Goal: Task Accomplishment & Management: Use online tool/utility

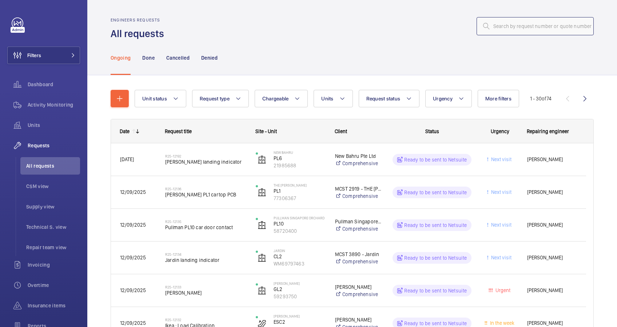
click at [462, 27] on input "text" at bounding box center [534, 26] width 117 height 18
paste input "R25-12132"
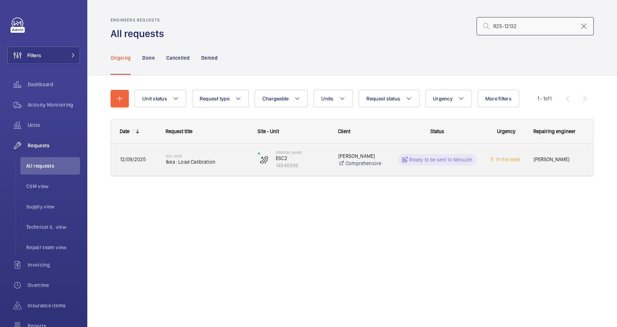
type input "R25-12132"
click at [225, 166] on div "R25-12132 Ikea : Load Calibration" at bounding box center [207, 159] width 83 height 21
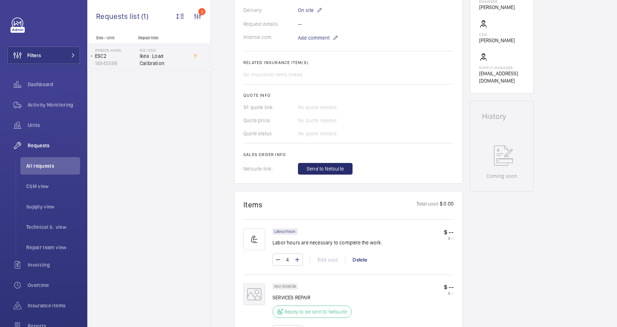
scroll to position [242, 0]
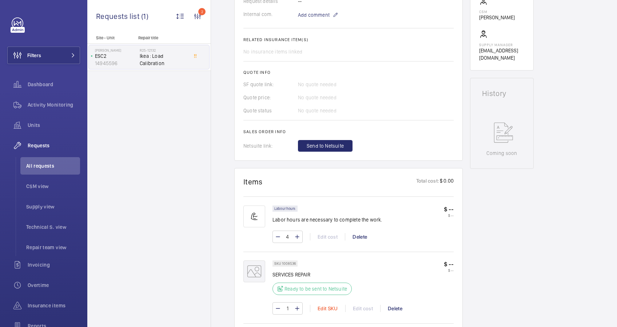
click at [323, 234] on div "Edit SKU" at bounding box center [327, 308] width 35 height 7
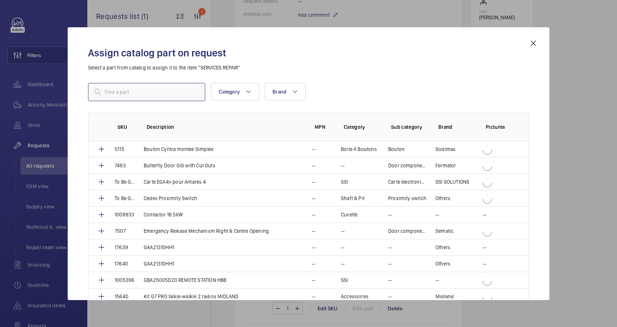
click at [124, 89] on input "text" at bounding box center [146, 92] width 117 height 18
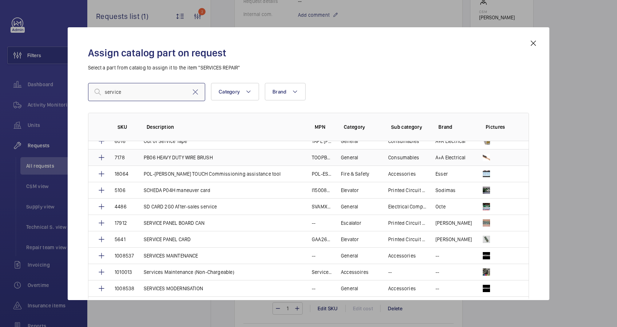
scroll to position [582, 0]
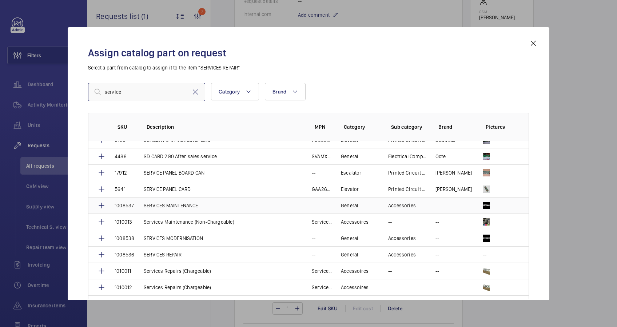
type input "service"
click at [174, 202] on p "SERVICES MAINTENANCE" at bounding box center [171, 205] width 55 height 7
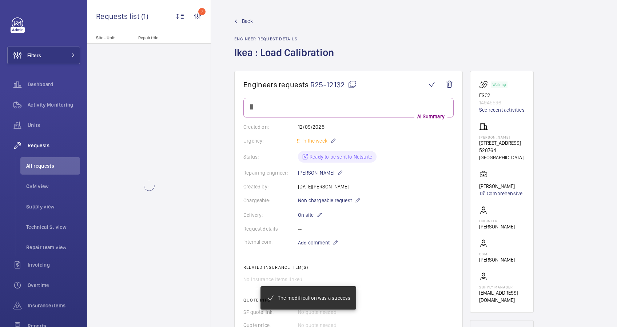
scroll to position [242, 0]
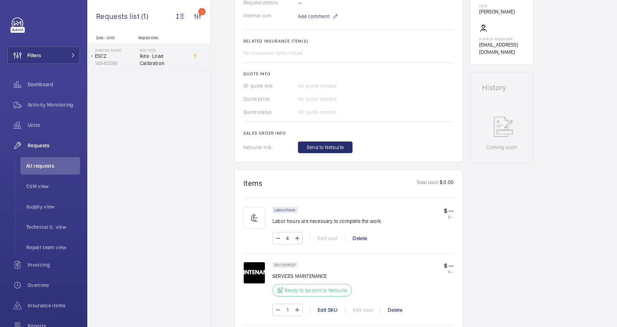
scroll to position [167, 0]
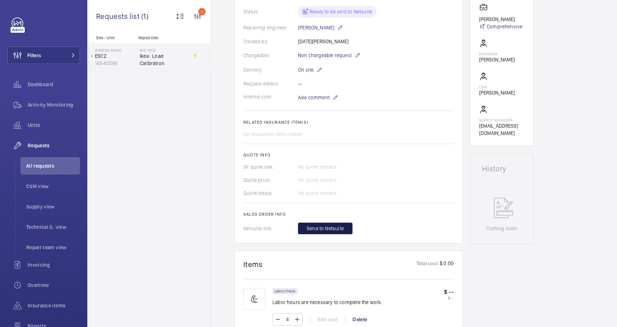
click at [334, 230] on span "Send to Netsuite" at bounding box center [324, 228] width 37 height 7
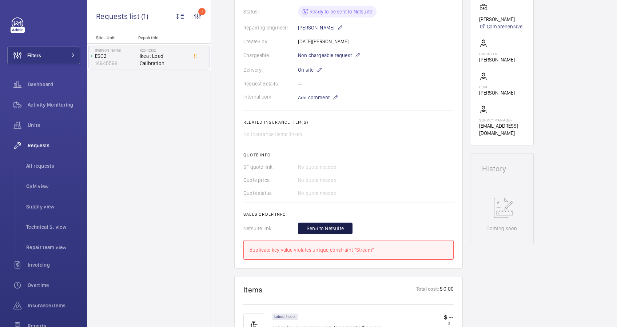
click at [314, 228] on span "Send to Netsuite" at bounding box center [324, 228] width 37 height 7
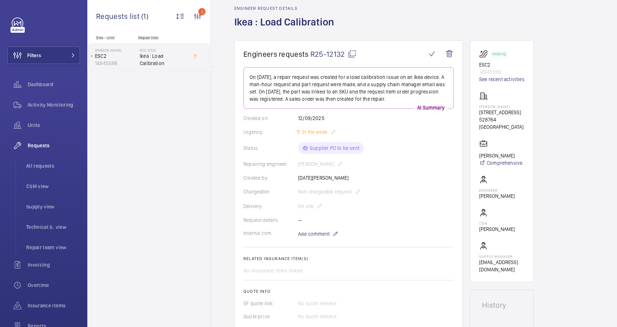
scroll to position [0, 0]
